Goal: Transaction & Acquisition: Purchase product/service

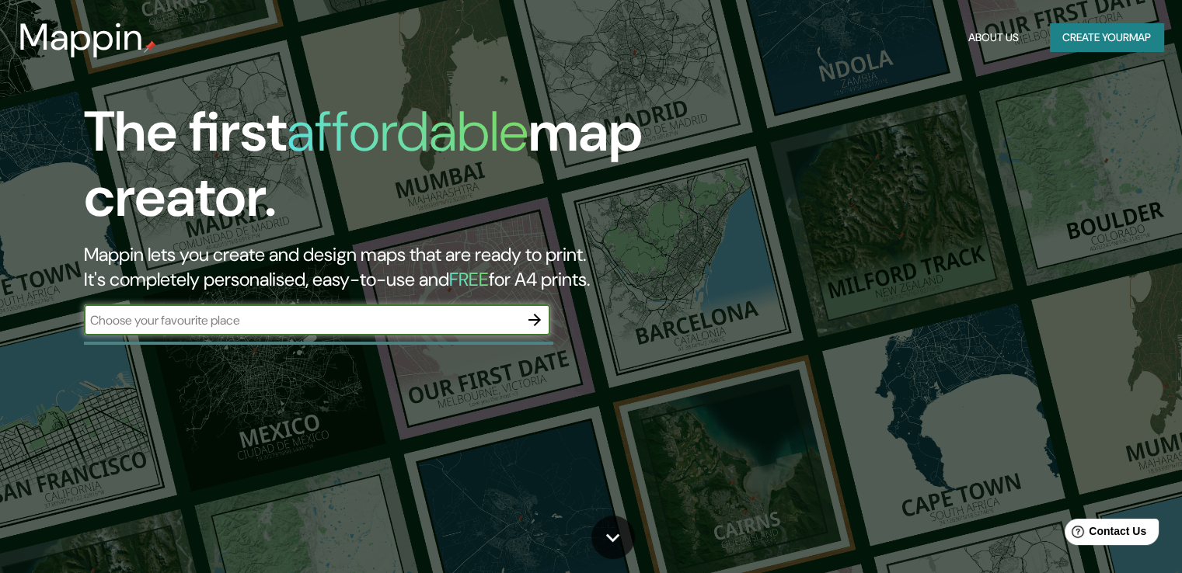
click at [232, 321] on input "text" at bounding box center [301, 321] width 435 height 18
type input "cartago"
click at [335, 313] on input "cartago" at bounding box center [301, 321] width 435 height 18
click at [542, 324] on icon "button" at bounding box center [534, 320] width 19 height 19
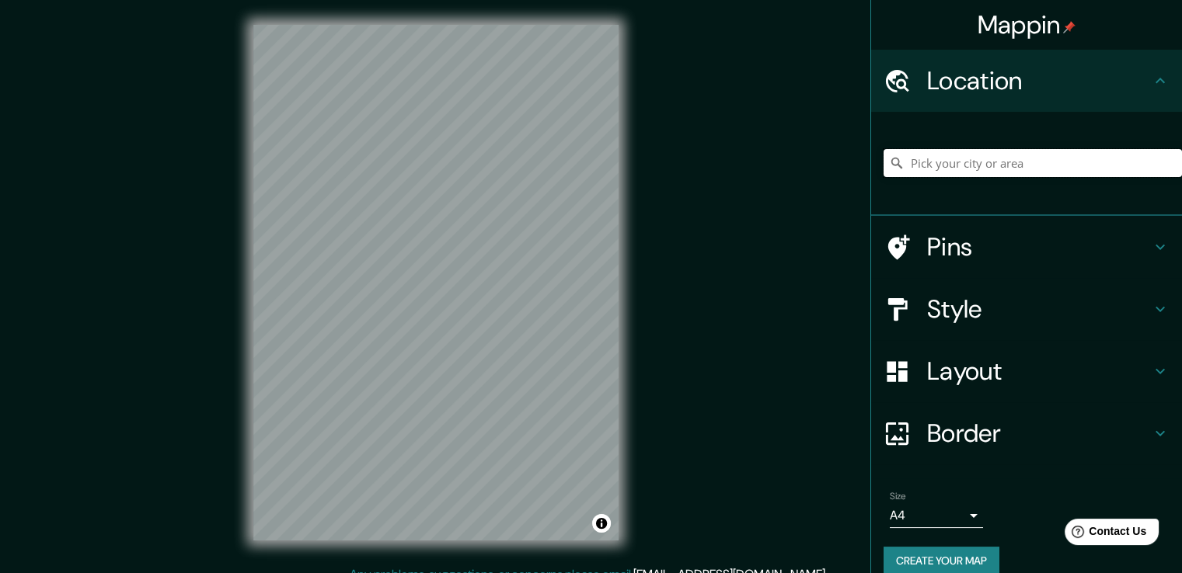
click at [990, 159] on input "Pick your city or area" at bounding box center [1032, 163] width 298 height 28
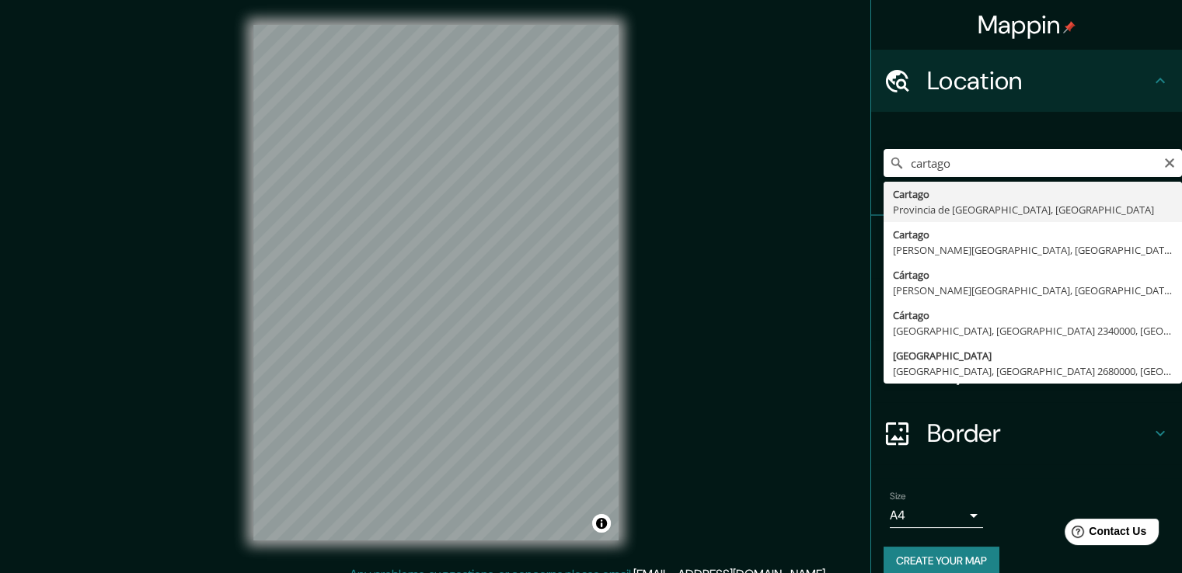
type input "Cartago, [GEOGRAPHIC_DATA], [GEOGRAPHIC_DATA]"
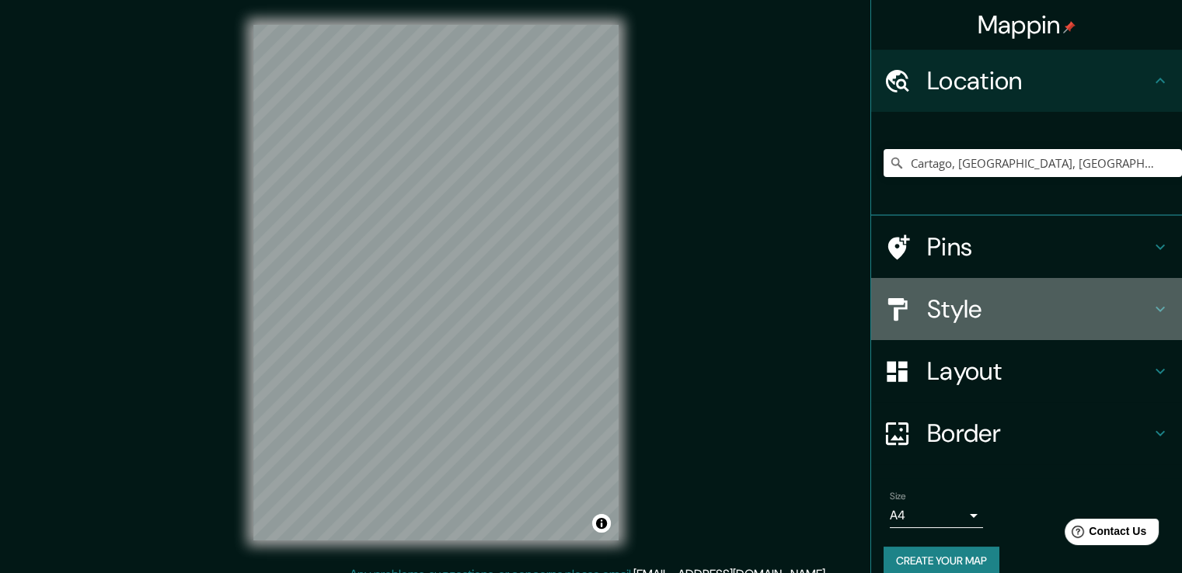
click at [1151, 312] on icon at bounding box center [1160, 309] width 19 height 19
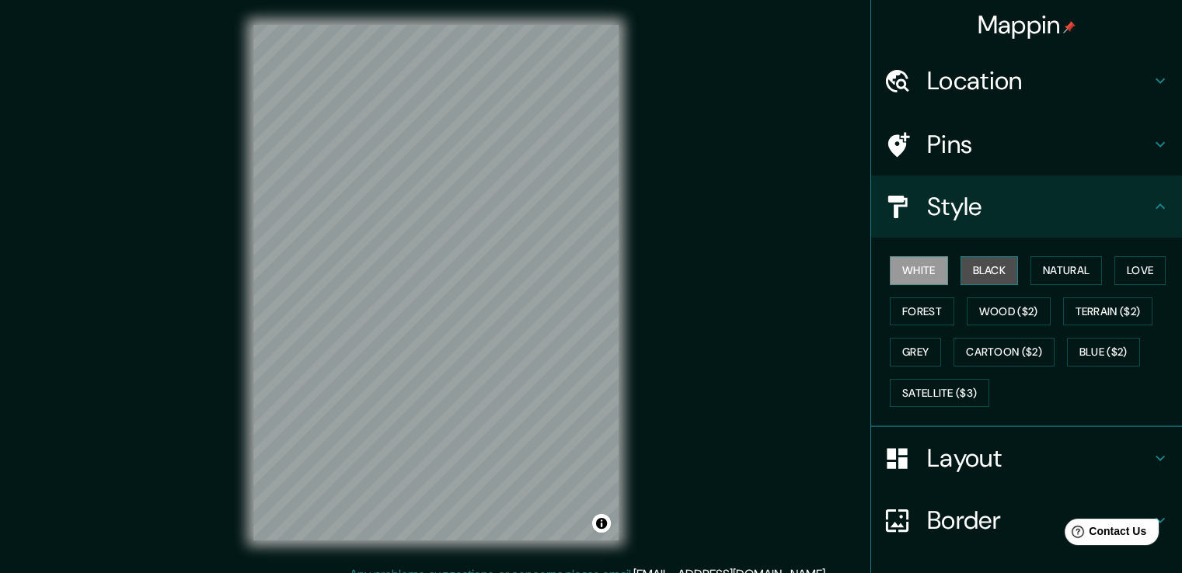
click at [985, 263] on button "Black" at bounding box center [989, 270] width 58 height 29
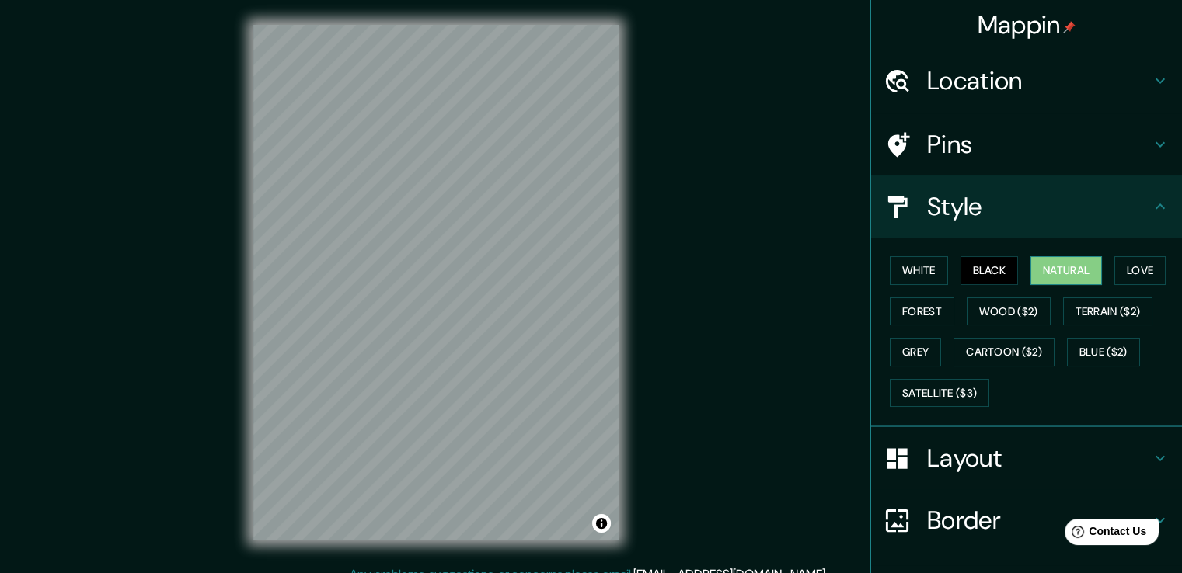
click at [1042, 265] on button "Natural" at bounding box center [1065, 270] width 71 height 29
click at [900, 301] on button "Forest" at bounding box center [922, 312] width 64 height 29
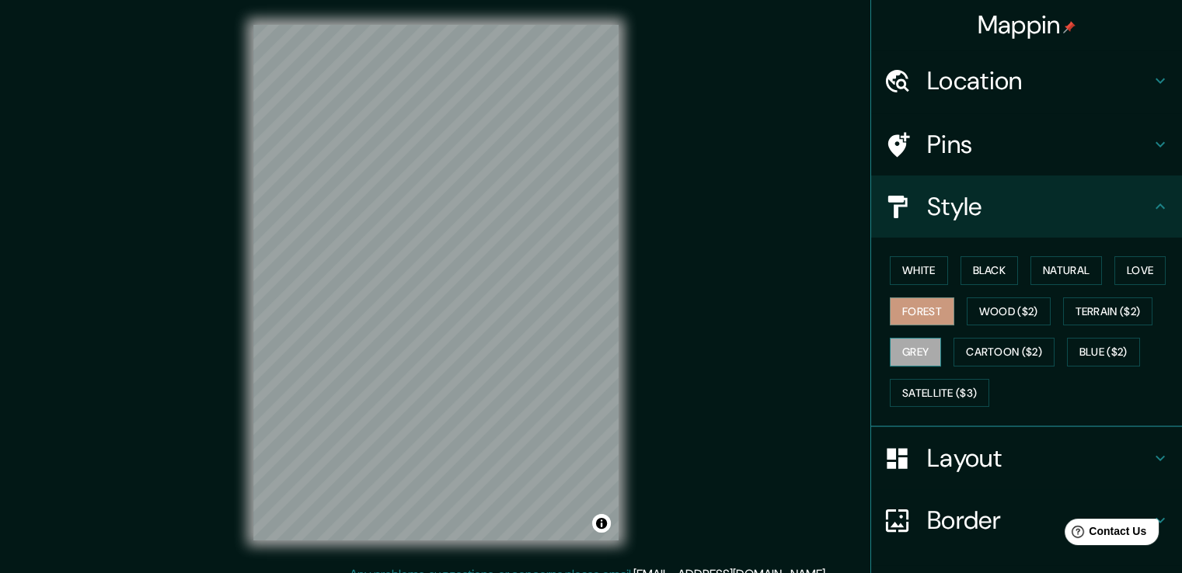
click at [909, 343] on button "Grey" at bounding box center [915, 352] width 51 height 29
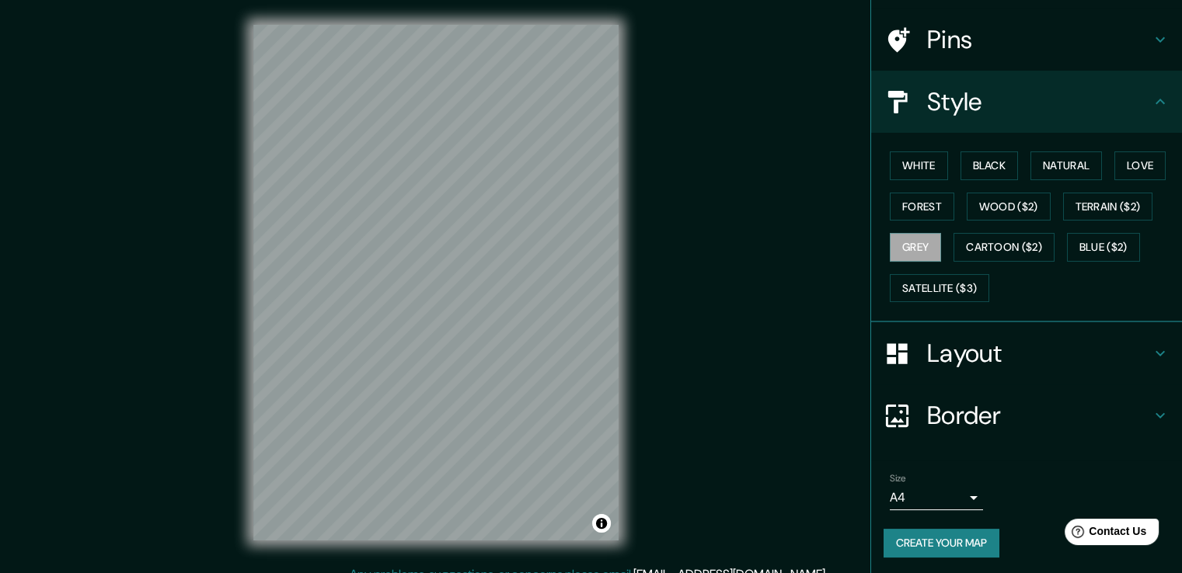
scroll to position [106, 0]
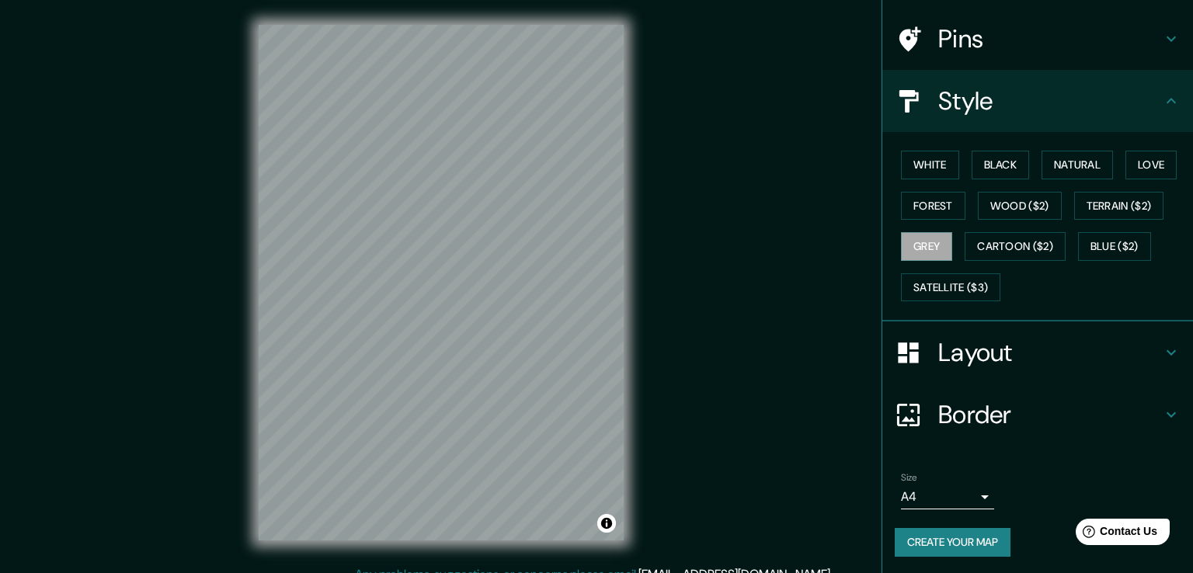
click at [955, 494] on body "Mappin Location [GEOGRAPHIC_DATA], [GEOGRAPHIC_DATA], [GEOGRAPHIC_DATA] Pins St…" at bounding box center [596, 286] width 1193 height 573
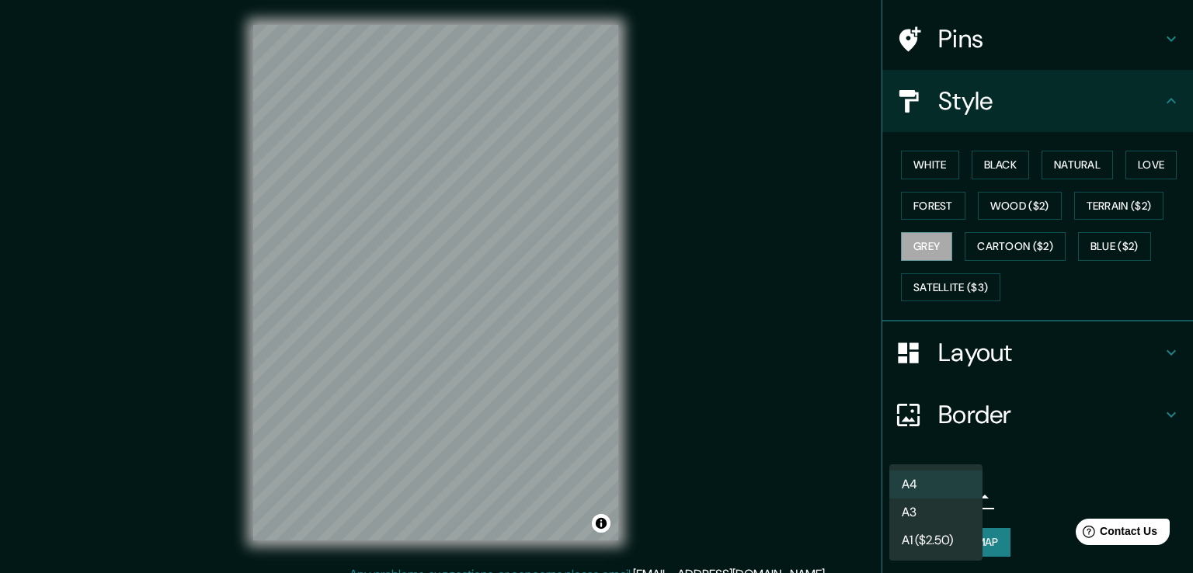
click at [921, 512] on li "A3" at bounding box center [936, 513] width 93 height 28
type input "a4"
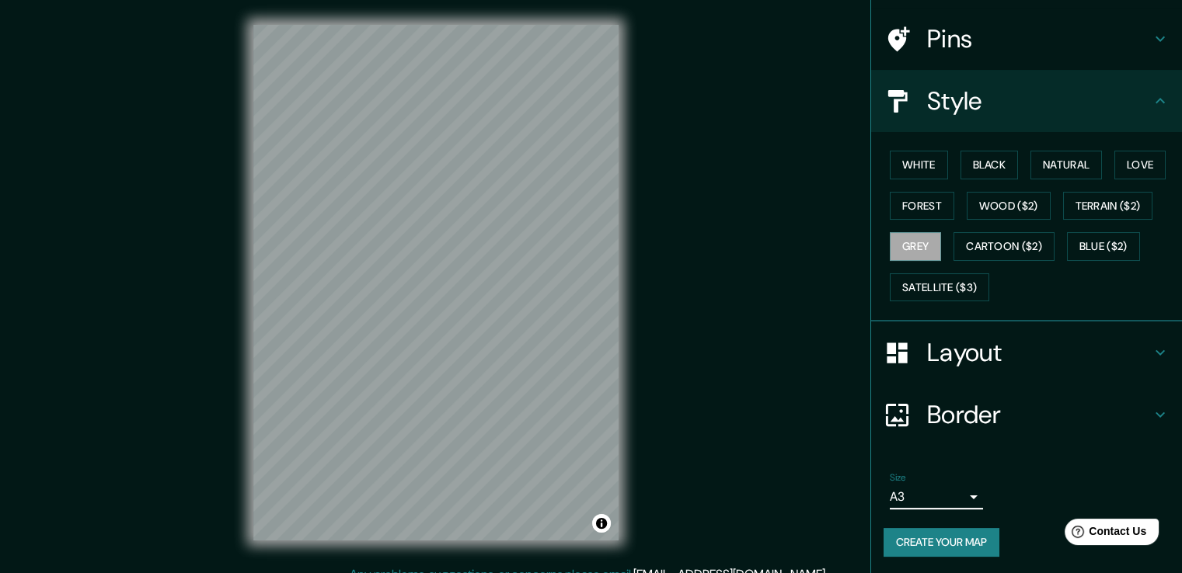
click at [949, 497] on body "Mappin Location [GEOGRAPHIC_DATA], [GEOGRAPHIC_DATA], [GEOGRAPHIC_DATA] Pins St…" at bounding box center [591, 286] width 1182 height 573
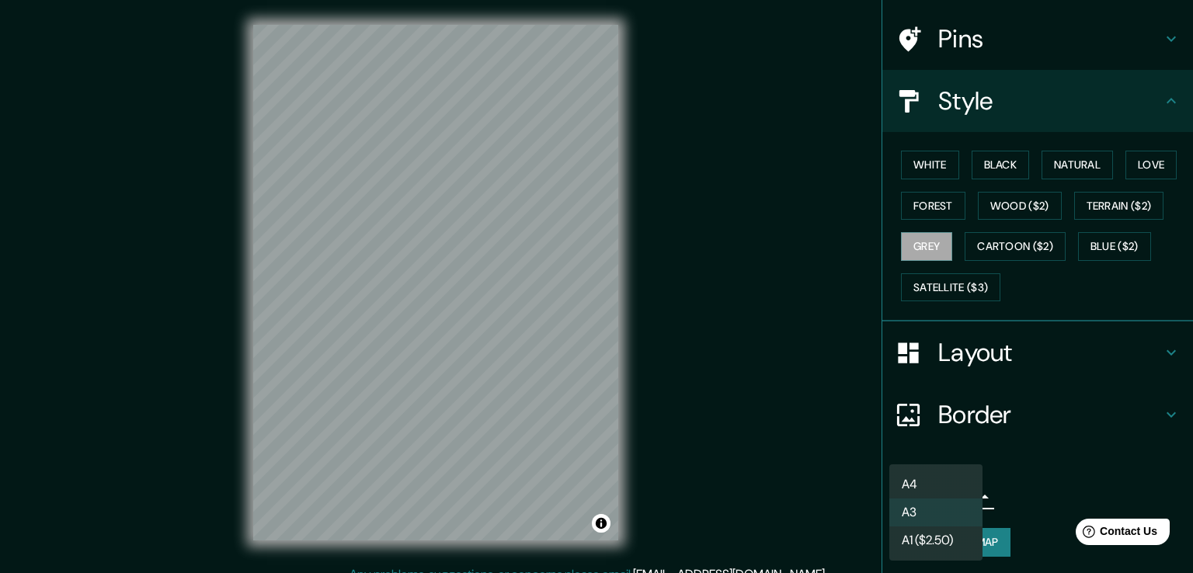
click at [1025, 459] on div at bounding box center [596, 286] width 1193 height 573
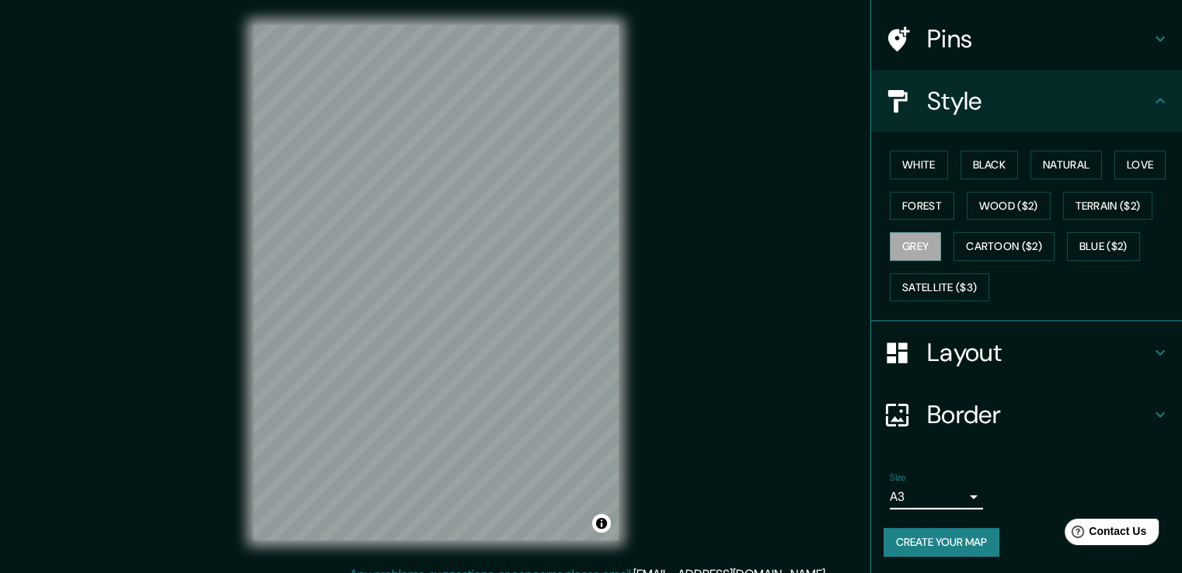
click at [989, 364] on h4 "Layout" at bounding box center [1039, 352] width 224 height 31
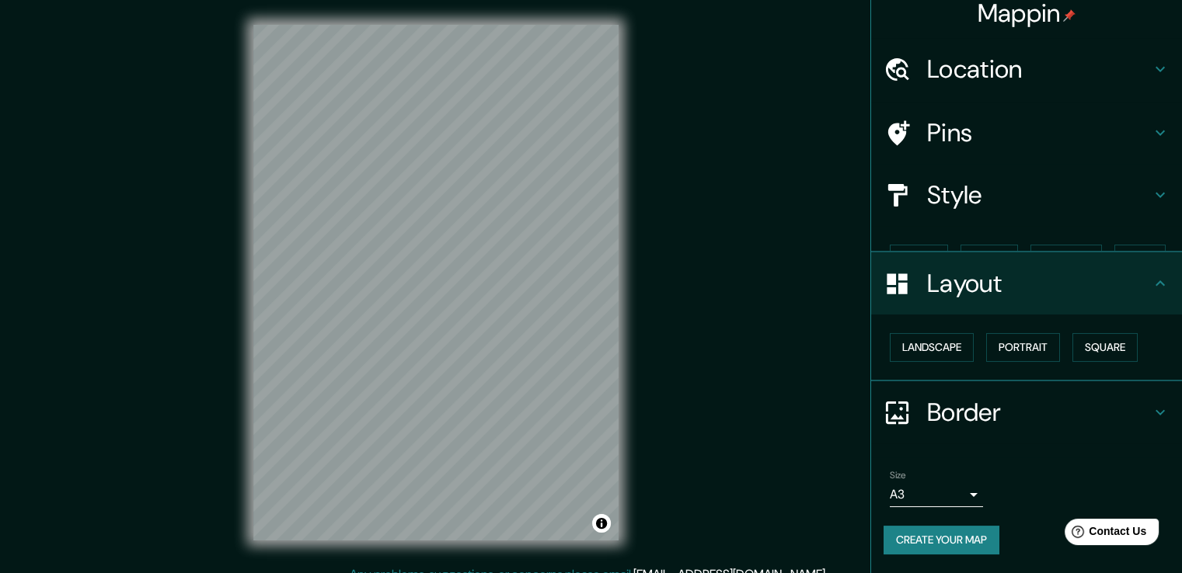
scroll to position [0, 0]
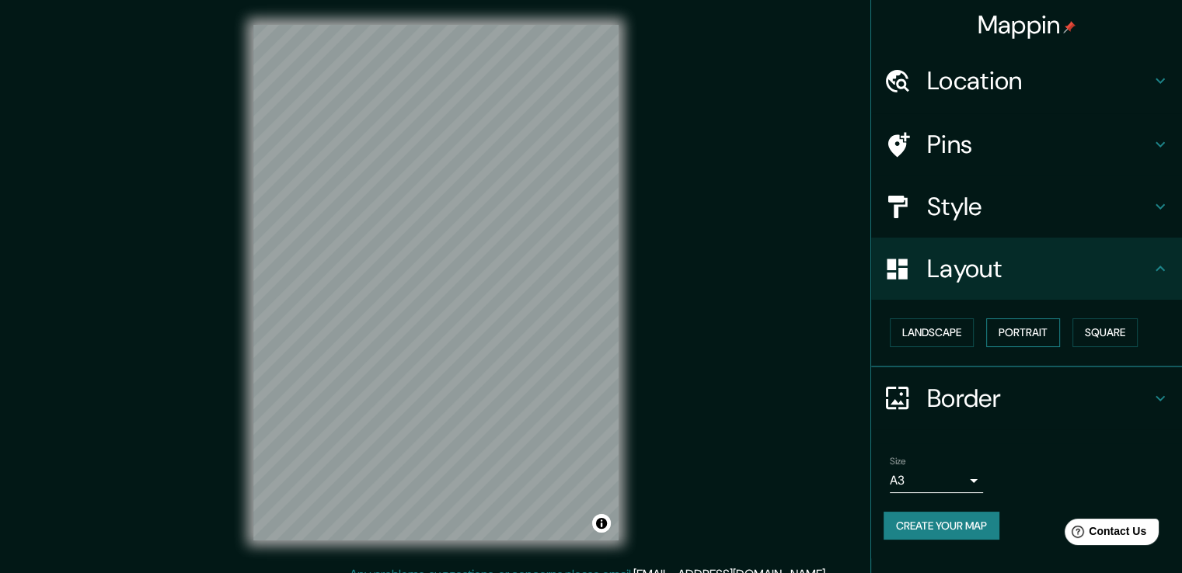
click at [1044, 329] on button "Portrait" at bounding box center [1023, 333] width 74 height 29
click at [951, 331] on button "Landscape" at bounding box center [932, 333] width 84 height 29
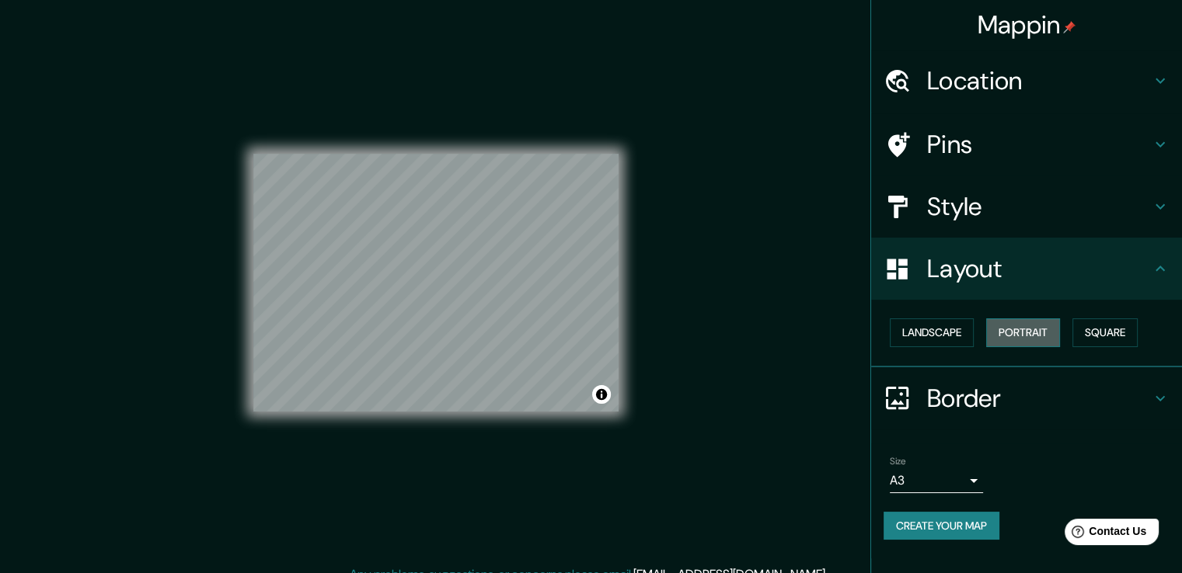
click at [1029, 343] on button "Portrait" at bounding box center [1023, 333] width 74 height 29
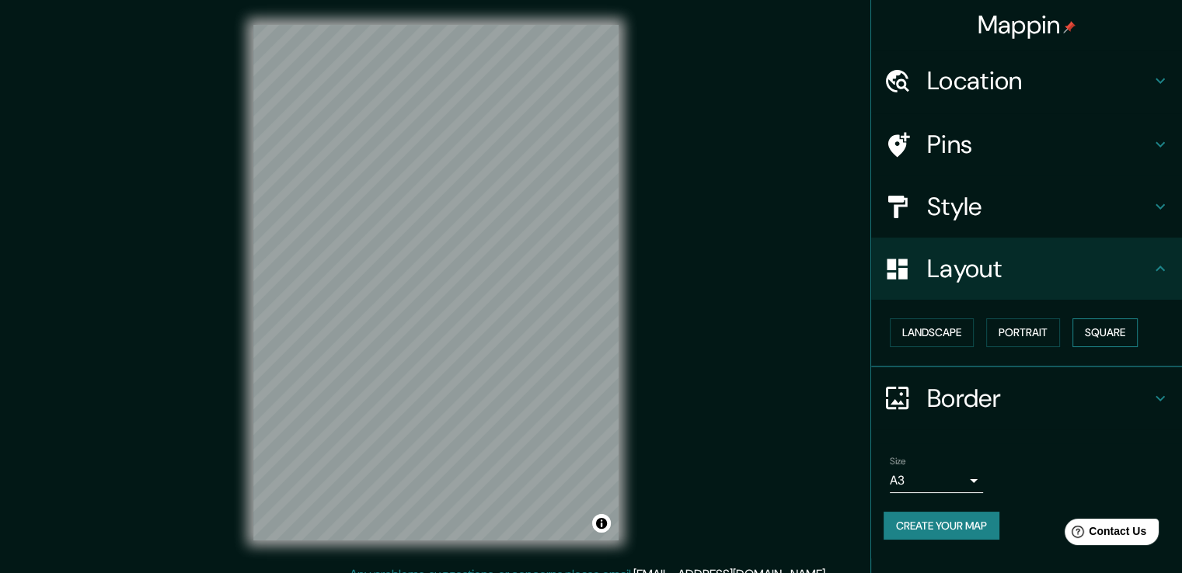
click at [1099, 329] on button "Square" at bounding box center [1104, 333] width 65 height 29
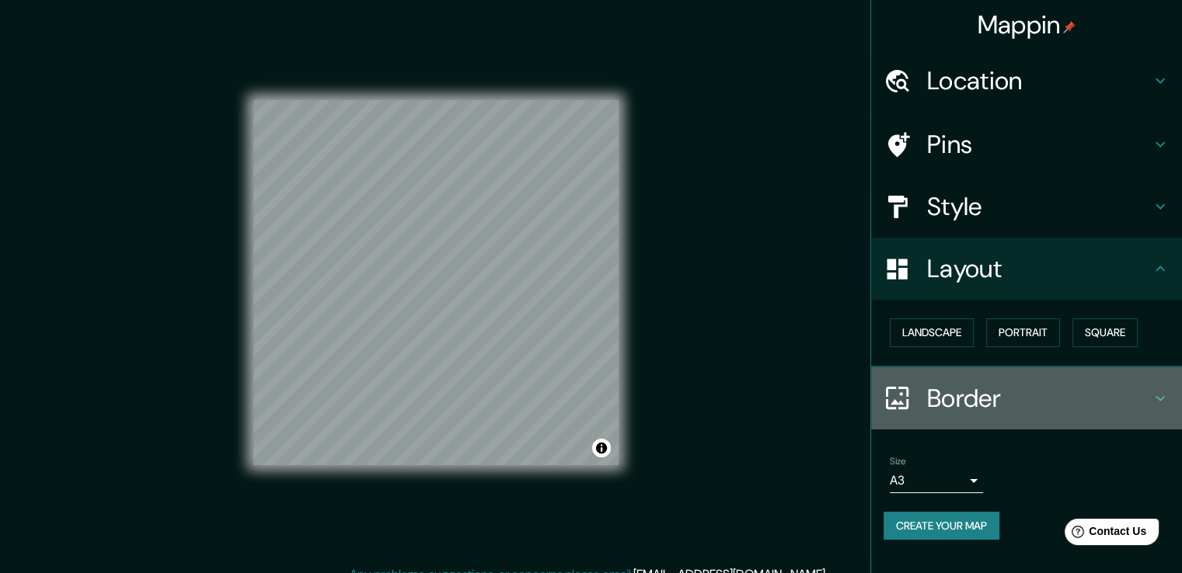
click at [1036, 384] on h4 "Border" at bounding box center [1039, 398] width 224 height 31
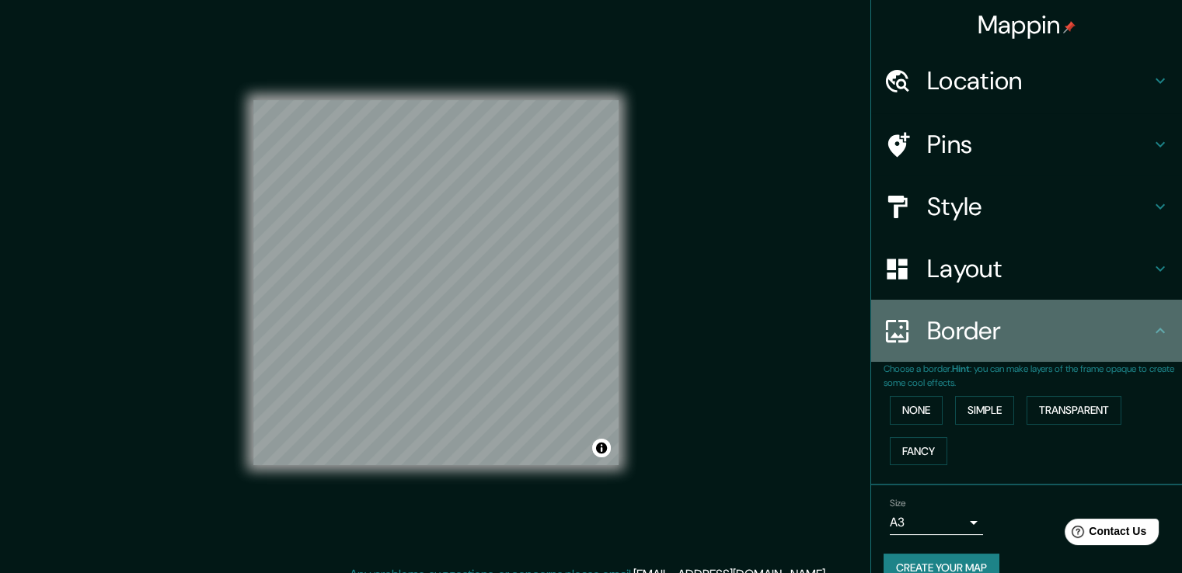
click at [1019, 357] on div "Border" at bounding box center [1026, 331] width 311 height 62
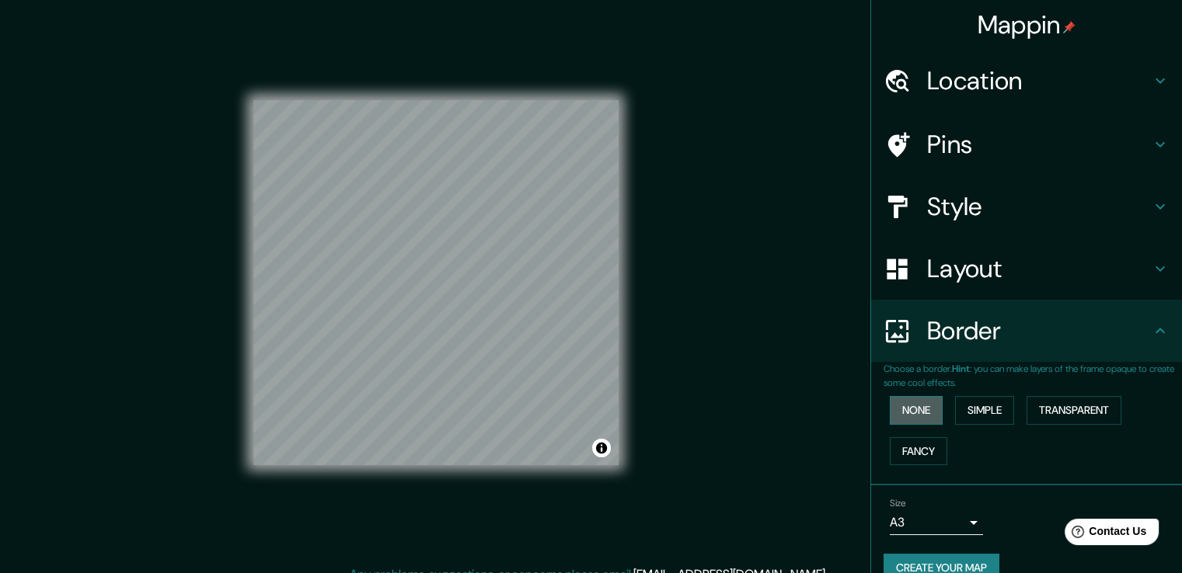
click at [907, 412] on button "None" at bounding box center [916, 410] width 53 height 29
click at [914, 409] on button "None" at bounding box center [916, 410] width 53 height 29
click at [909, 406] on button "None" at bounding box center [916, 410] width 53 height 29
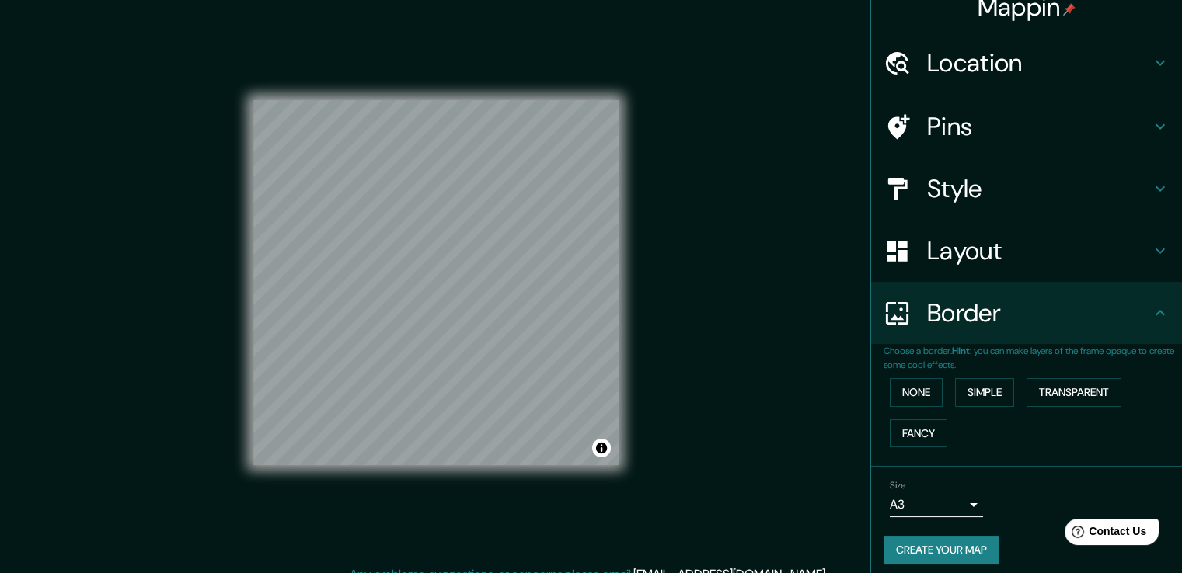
scroll to position [26, 0]
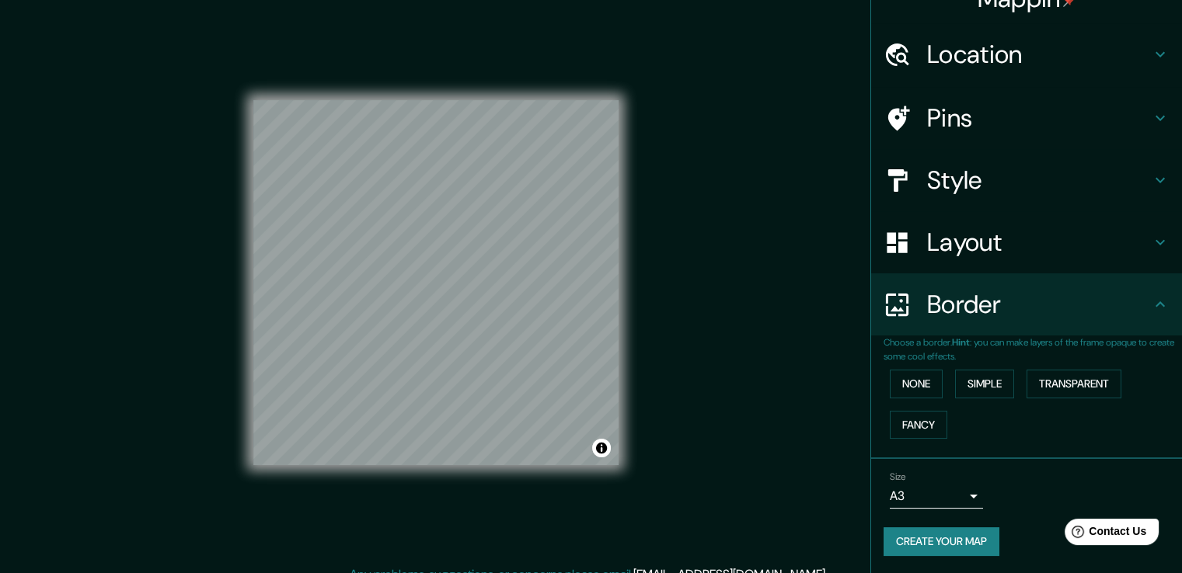
click at [974, 162] on div "Style" at bounding box center [1026, 180] width 311 height 62
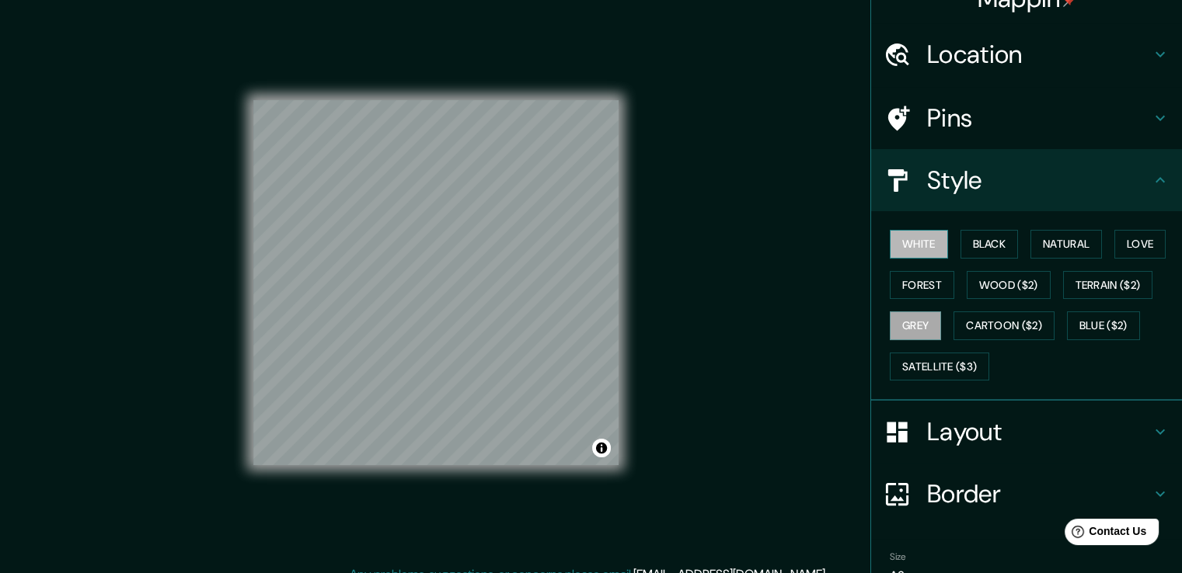
click at [921, 238] on button "White" at bounding box center [919, 244] width 58 height 29
click at [967, 253] on button "Black" at bounding box center [989, 244] width 58 height 29
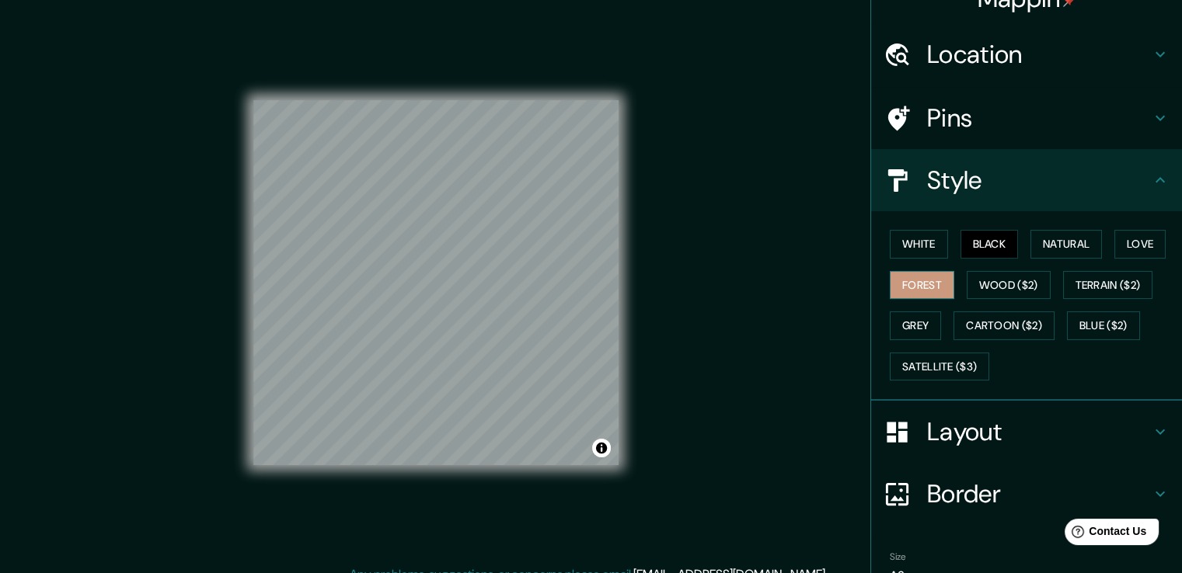
click at [911, 296] on button "Forest" at bounding box center [922, 285] width 64 height 29
click at [902, 329] on button "Grey" at bounding box center [915, 326] width 51 height 29
click at [1045, 282] on div "White Black Natural Love Forest Wood ($2) Terrain ($2) Grey Cartoon ($2) Blue (…" at bounding box center [1032, 305] width 298 height 163
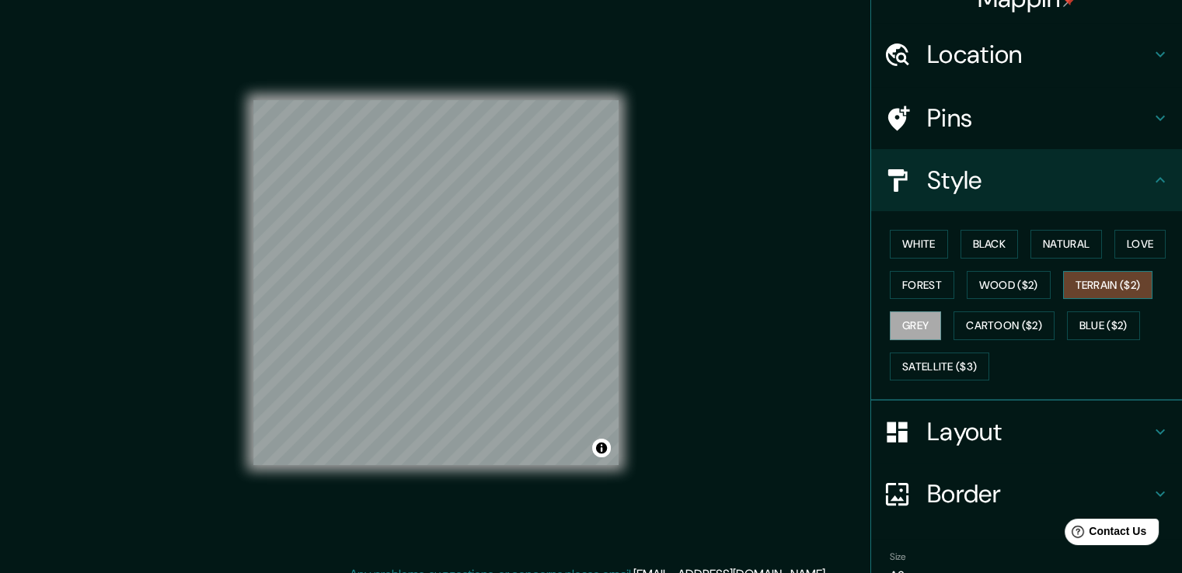
click at [1093, 289] on button "Terrain ($2)" at bounding box center [1108, 285] width 90 height 29
click at [985, 284] on button "Wood ($2)" at bounding box center [1009, 285] width 84 height 29
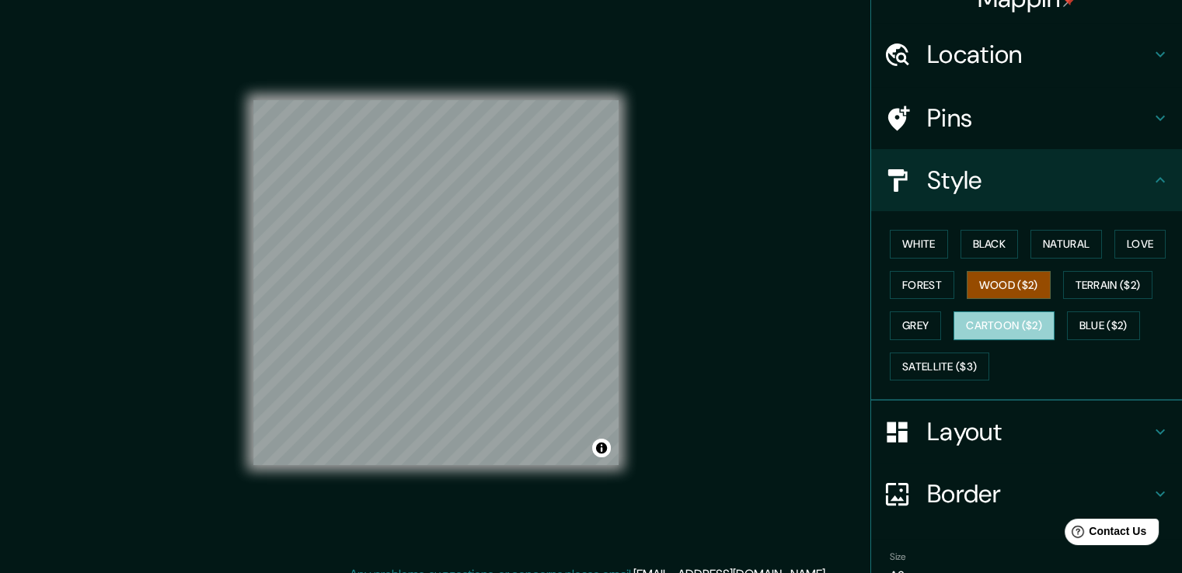
click at [985, 321] on button "Cartoon ($2)" at bounding box center [1003, 326] width 101 height 29
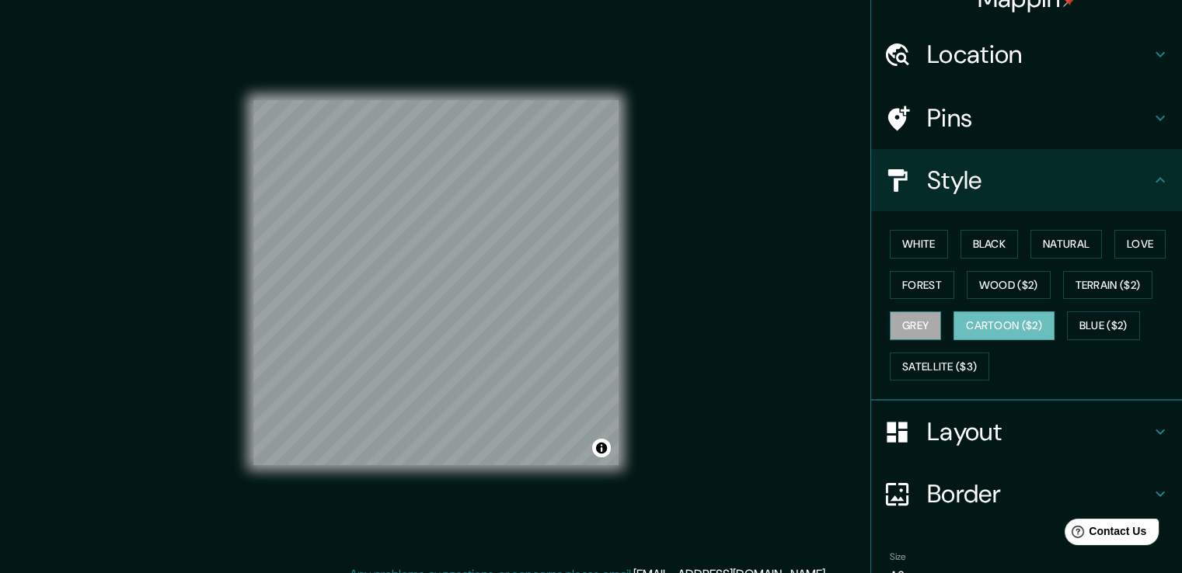
click at [900, 327] on button "Grey" at bounding box center [915, 326] width 51 height 29
click at [910, 374] on button "Satellite ($3)" at bounding box center [939, 367] width 99 height 29
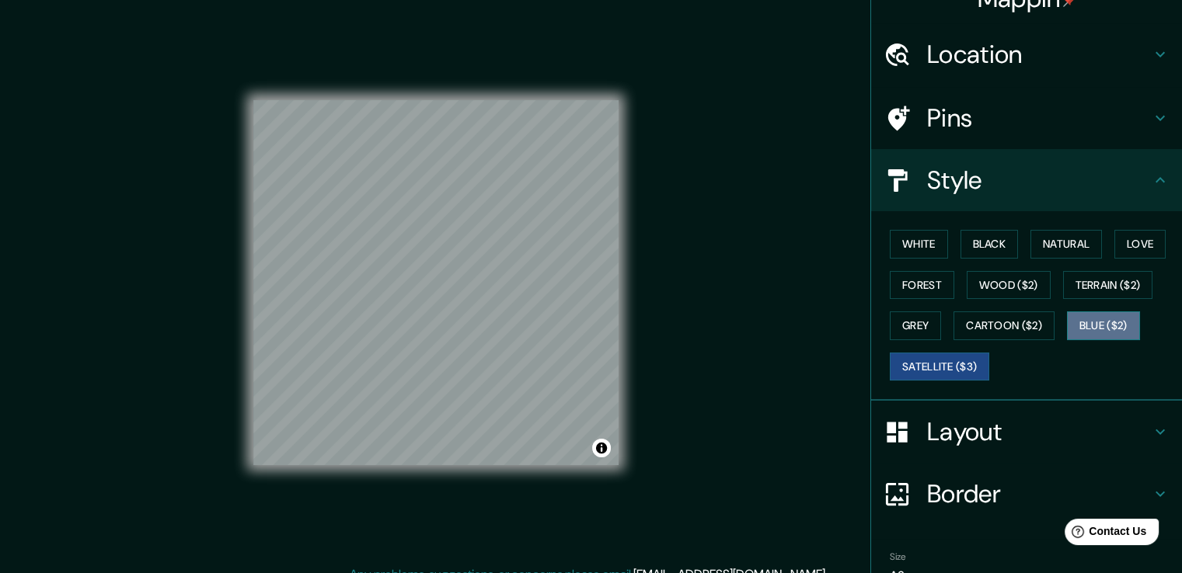
click at [1090, 326] on button "Blue ($2)" at bounding box center [1103, 326] width 73 height 29
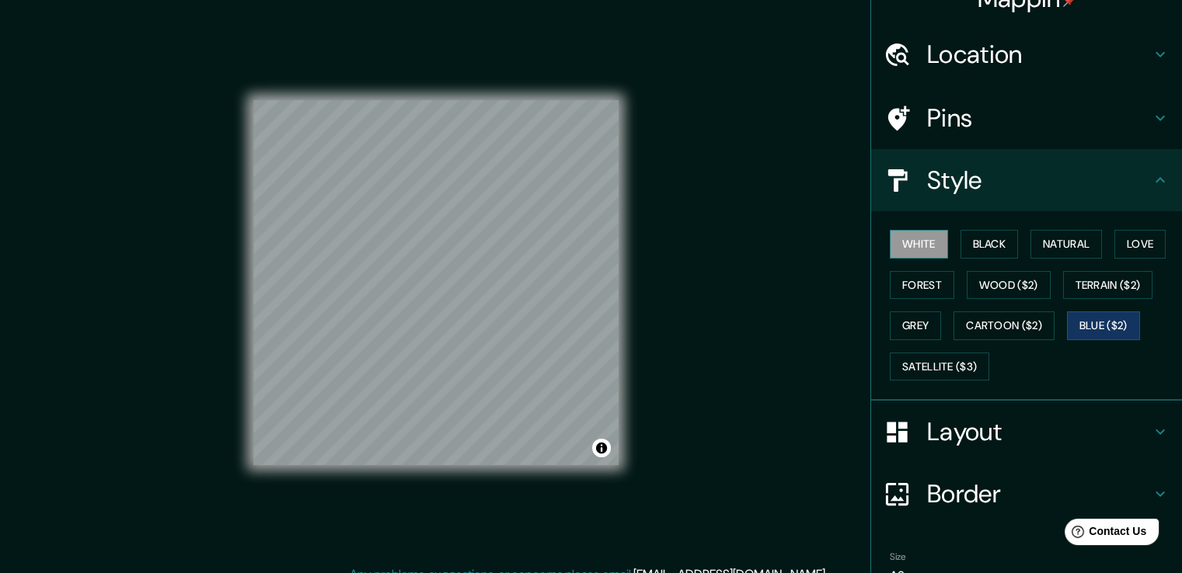
click at [920, 242] on button "White" at bounding box center [919, 244] width 58 height 29
click at [998, 237] on button "Black" at bounding box center [989, 244] width 58 height 29
